Goal: Task Accomplishment & Management: Manage account settings

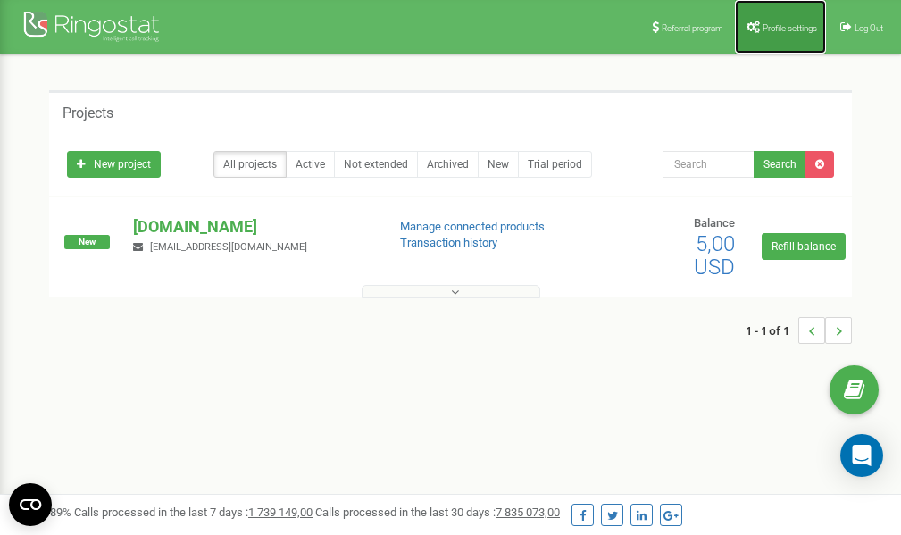
click at [785, 18] on link "Profile settings" at bounding box center [780, 27] width 91 height 54
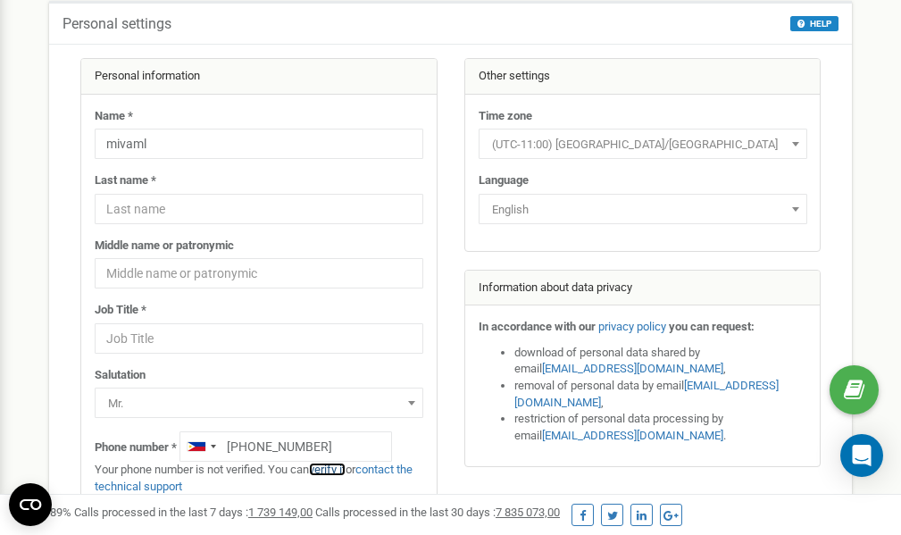
click at [339, 470] on link "verify it" at bounding box center [327, 469] width 37 height 13
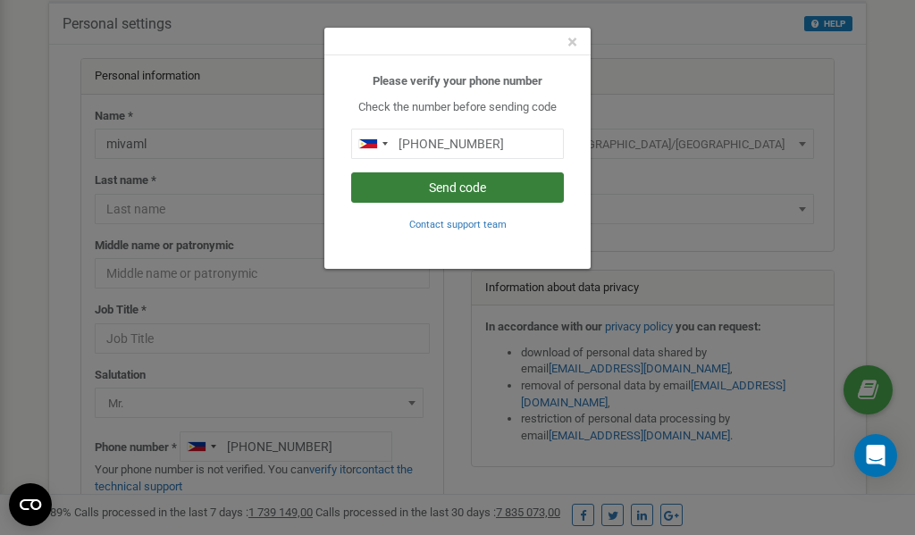
click at [446, 188] on button "Send code" at bounding box center [457, 187] width 213 height 30
